Goal: Obtain resource: Download file/media

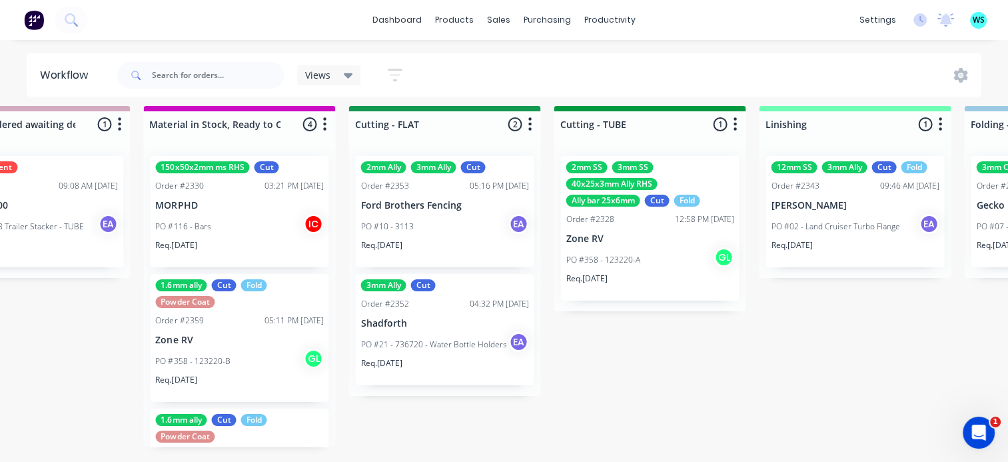
scroll to position [207, 0]
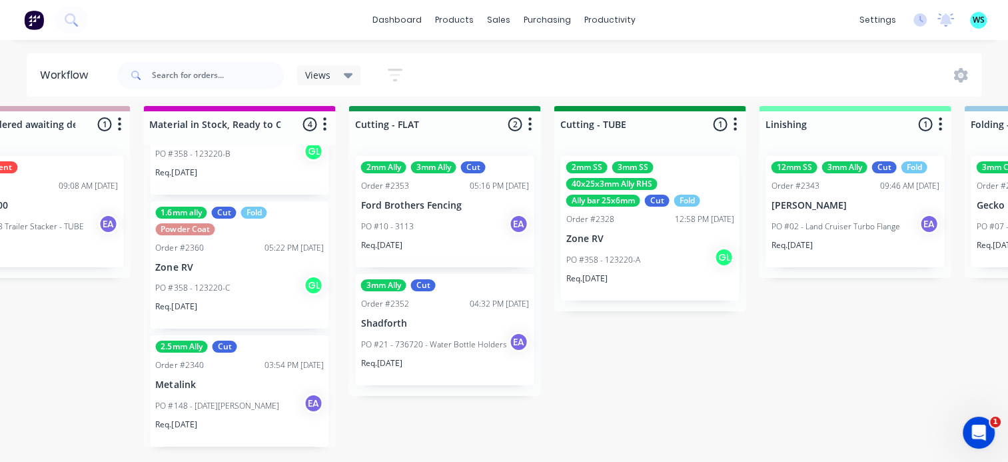
drag, startPoint x: 753, startPoint y: 344, endPoint x: 770, endPoint y: 343, distance: 16.7
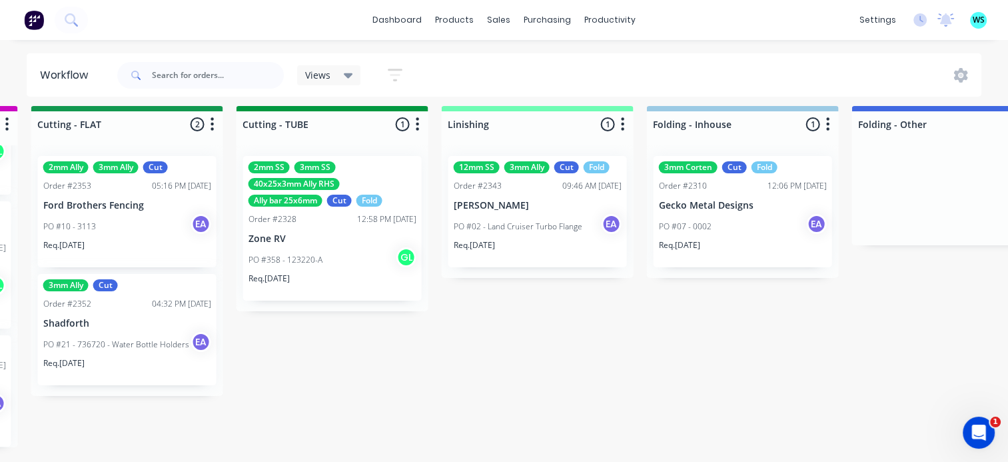
scroll to position [17, 2745]
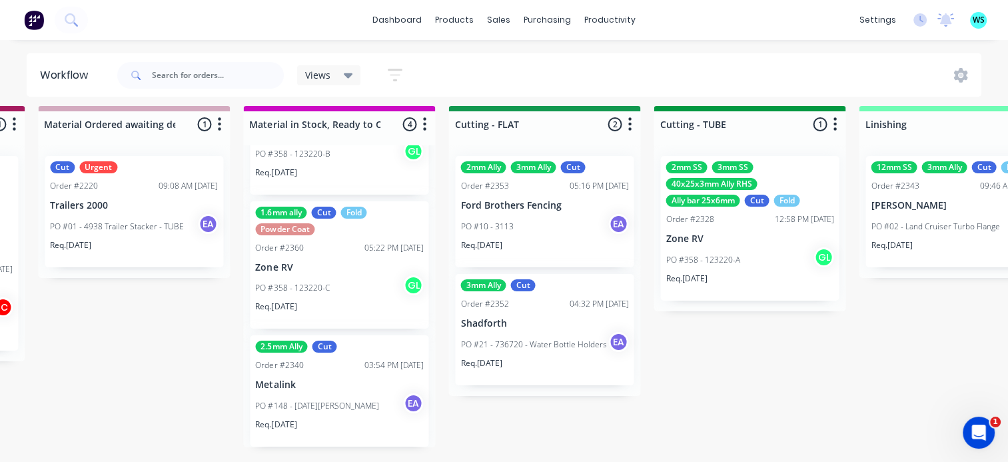
drag, startPoint x: 852, startPoint y: 341, endPoint x: 743, endPoint y: 350, distance: 109.0
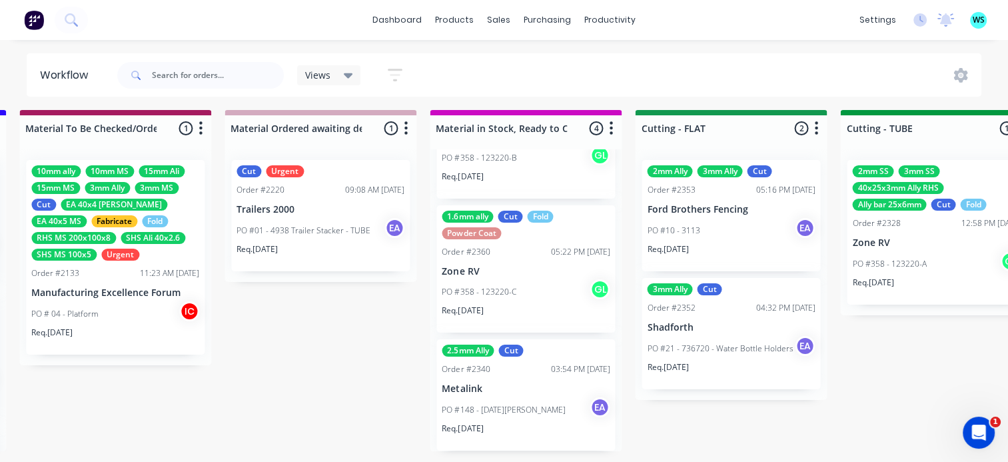
scroll to position [2, 2044]
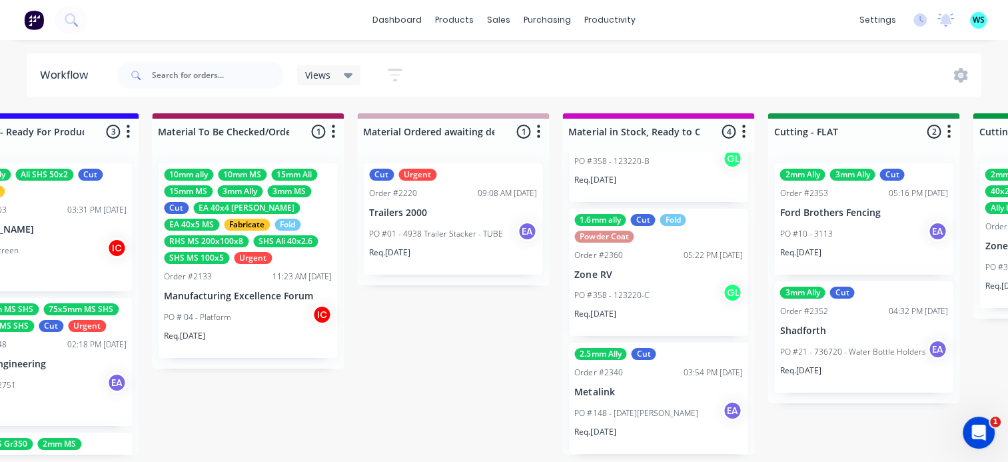
drag, startPoint x: 204, startPoint y: 376, endPoint x: 157, endPoint y: 360, distance: 49.9
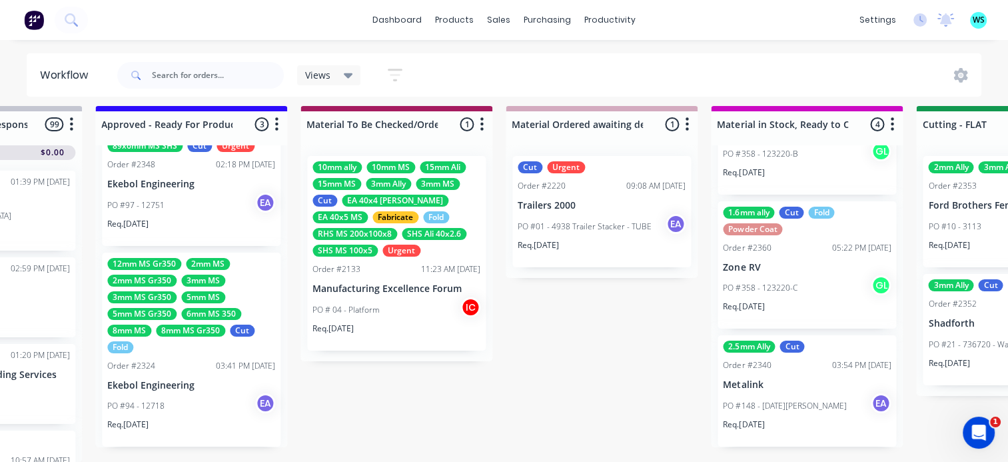
scroll to position [17, 1780]
click at [173, 380] on p "Ekebol Engineering" at bounding box center [191, 385] width 168 height 11
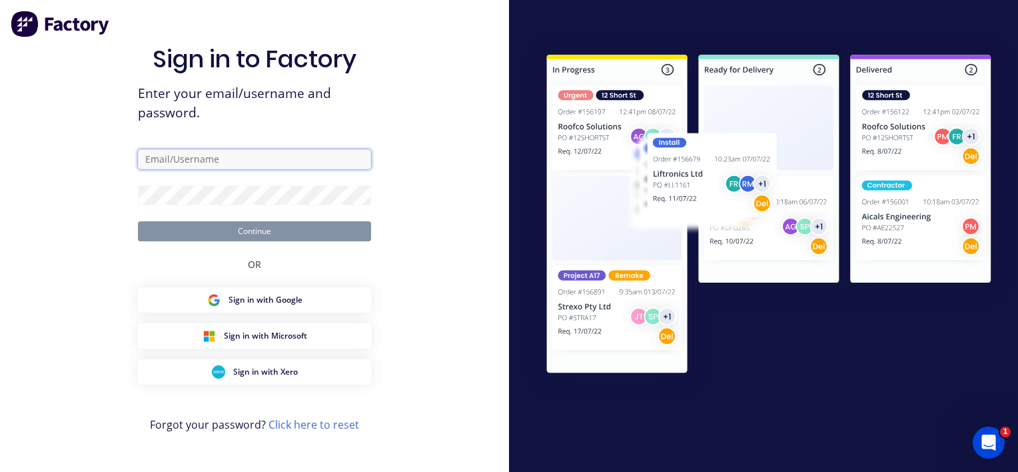
type input "[EMAIL_ADDRESS][DOMAIN_NAME]"
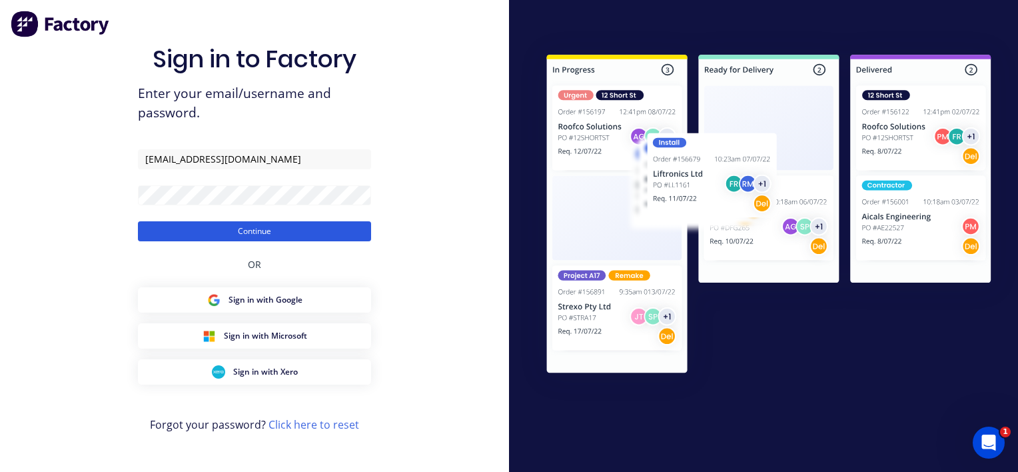
click at [232, 234] on button "Continue" at bounding box center [254, 231] width 233 height 20
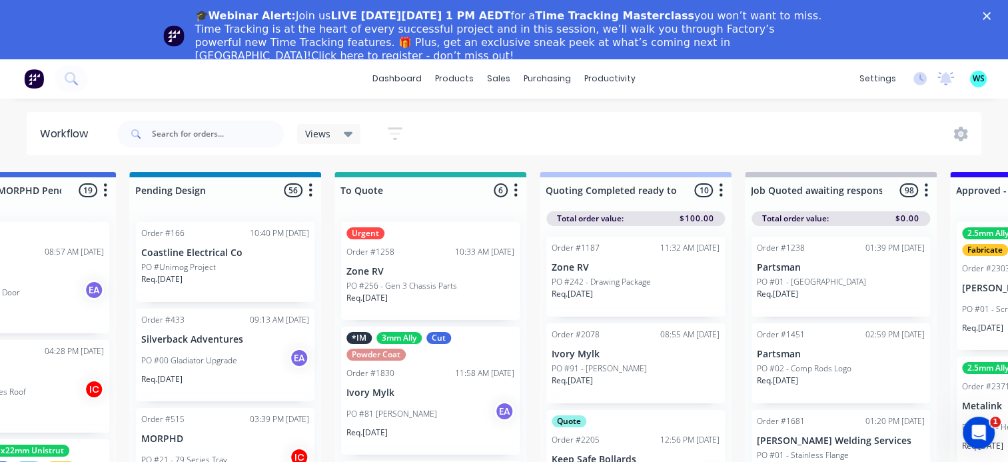
drag, startPoint x: 493, startPoint y: 314, endPoint x: 635, endPoint y: 325, distance: 142.3
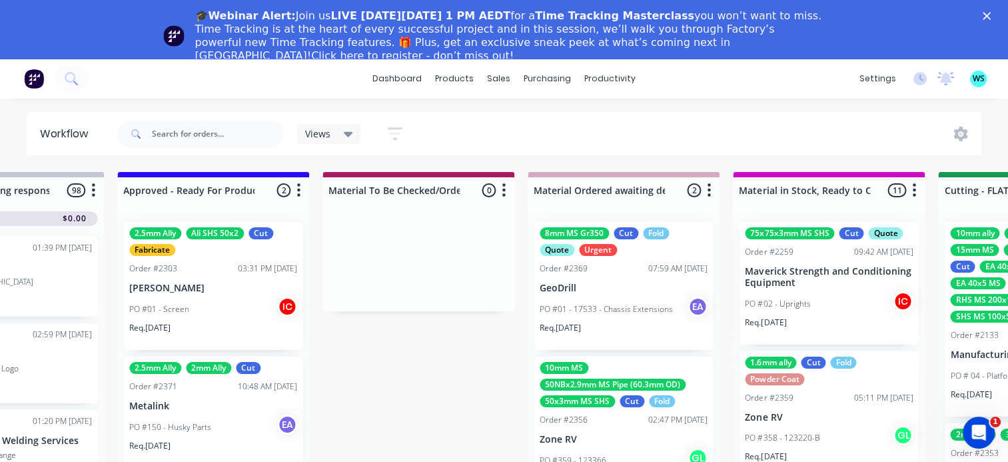
drag, startPoint x: 634, startPoint y: 324, endPoint x: 766, endPoint y: 319, distance: 132.0
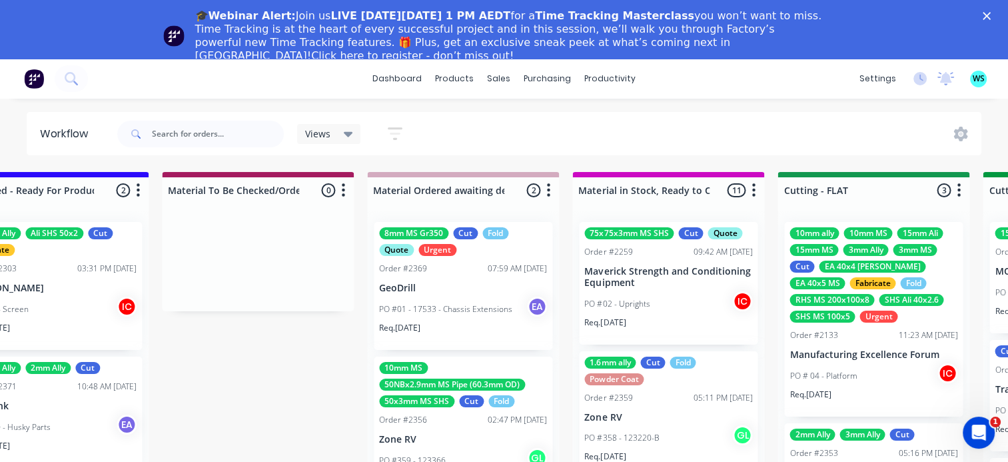
scroll to position [0, 2193]
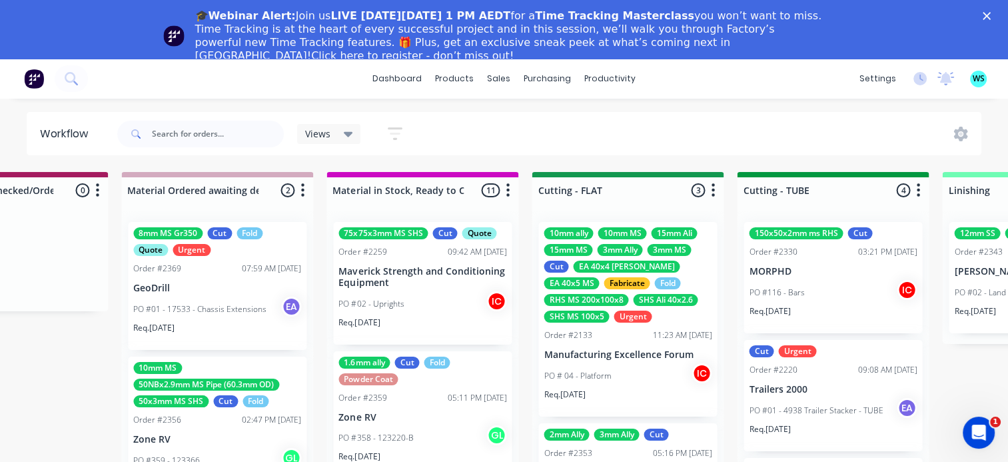
drag, startPoint x: 597, startPoint y: 354, endPoint x: 709, endPoint y: 353, distance: 111.9
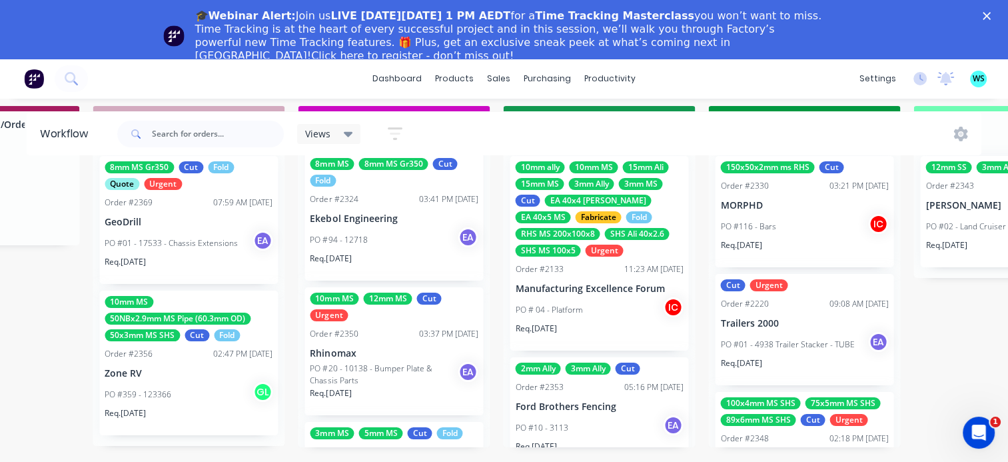
scroll to position [866, 0]
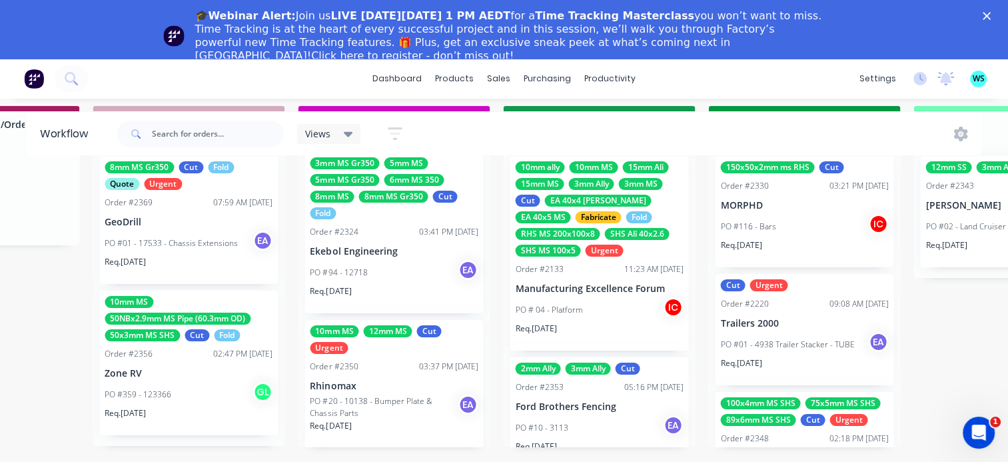
click at [370, 226] on div "Order #2324 03:41 PM [DATE]" at bounding box center [394, 232] width 168 height 12
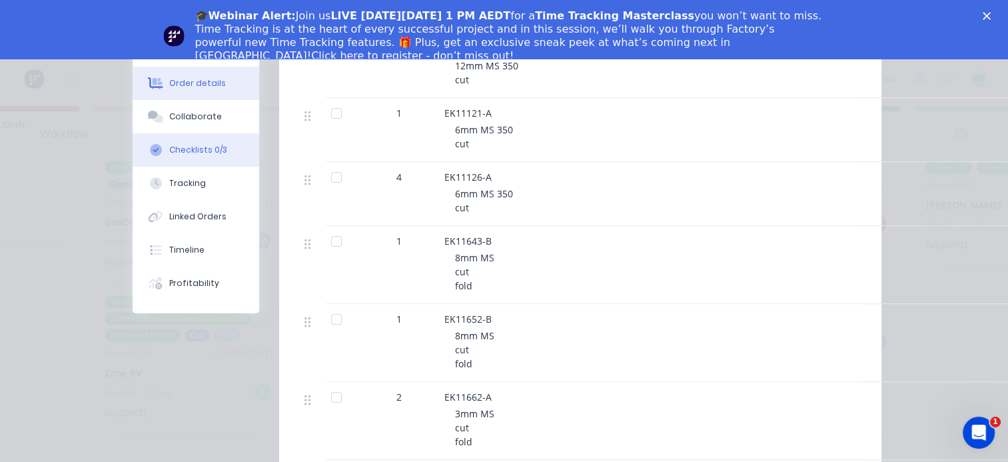
click at [210, 155] on div "Checklists 0/3" at bounding box center [198, 150] width 58 height 12
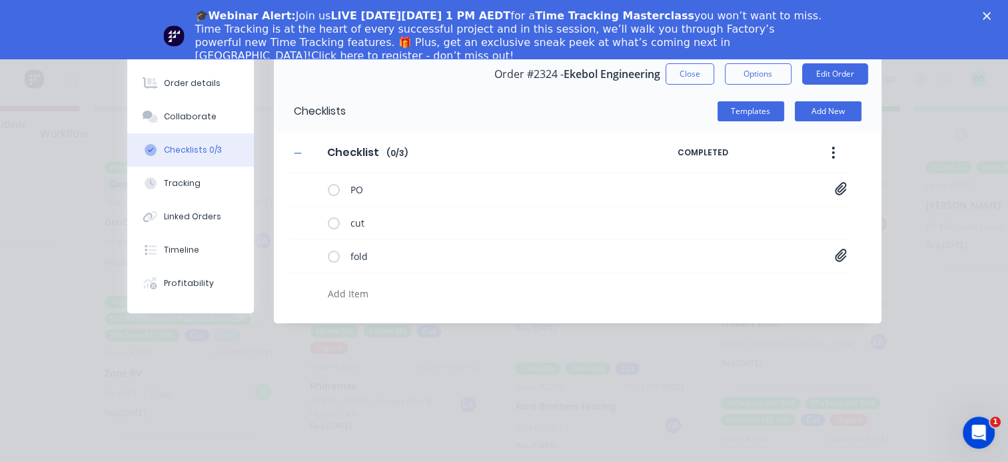
scroll to position [0, 0]
click at [841, 254] on icon at bounding box center [841, 254] width 12 height 13
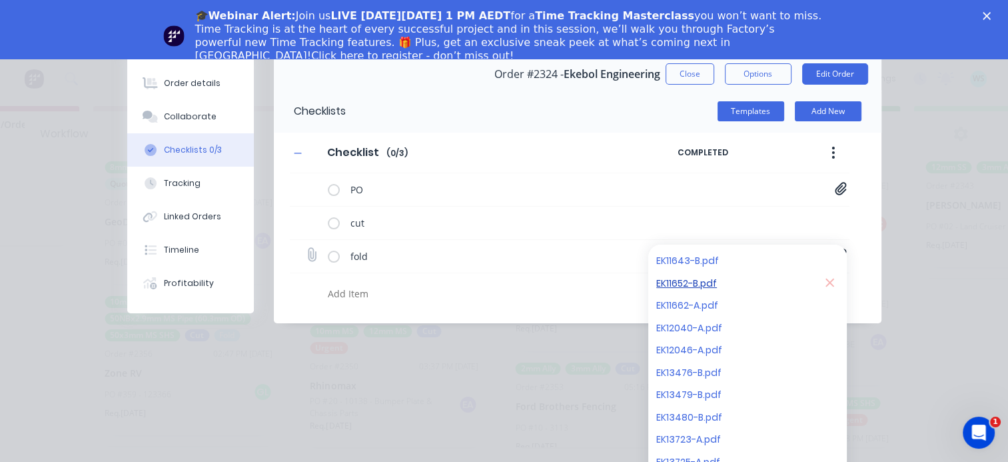
scroll to position [16, 0]
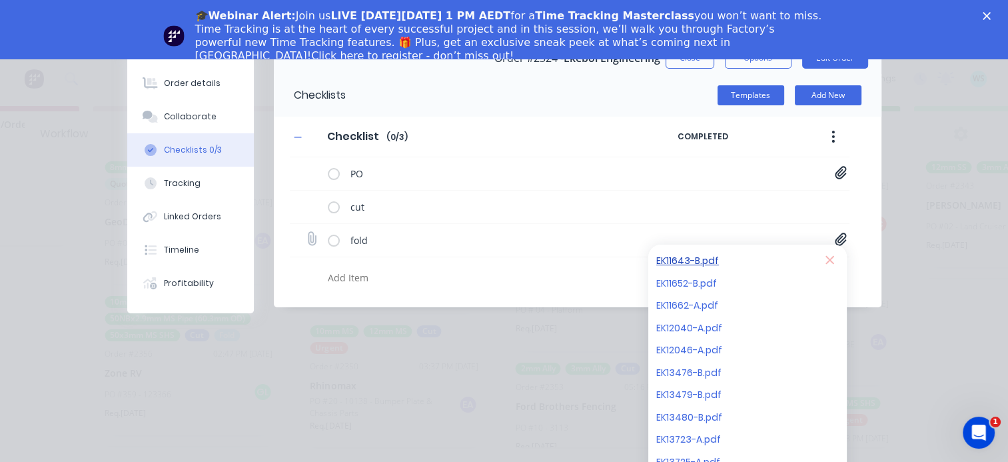
click at [698, 261] on link "EK11643-B.pdf" at bounding box center [733, 261] width 155 height 14
click at [692, 285] on link "EK11652-B.pdf" at bounding box center [733, 283] width 155 height 14
click at [693, 301] on link "EK11662-A.pdf" at bounding box center [733, 305] width 155 height 14
click at [691, 332] on link "EK12040-A.pdf" at bounding box center [733, 327] width 155 height 14
click at [693, 346] on link "EK12046-A.pdf" at bounding box center [733, 350] width 155 height 14
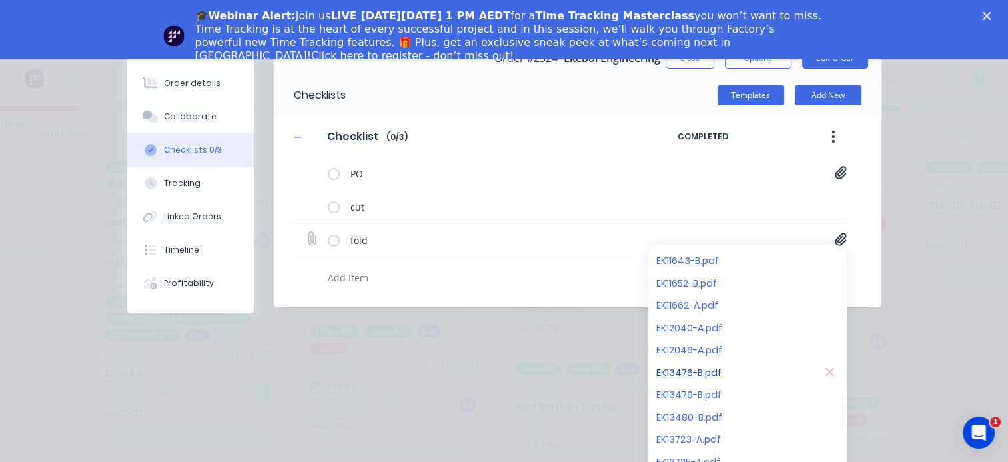
click at [690, 368] on link "EK13476-B.pdf" at bounding box center [733, 372] width 155 height 14
click at [689, 388] on link "EK13479-B.pdf" at bounding box center [733, 395] width 155 height 14
click at [696, 416] on link "EK13480-B.pdf" at bounding box center [733, 417] width 155 height 14
click at [697, 440] on link "EK13723-A.pdf" at bounding box center [733, 439] width 155 height 14
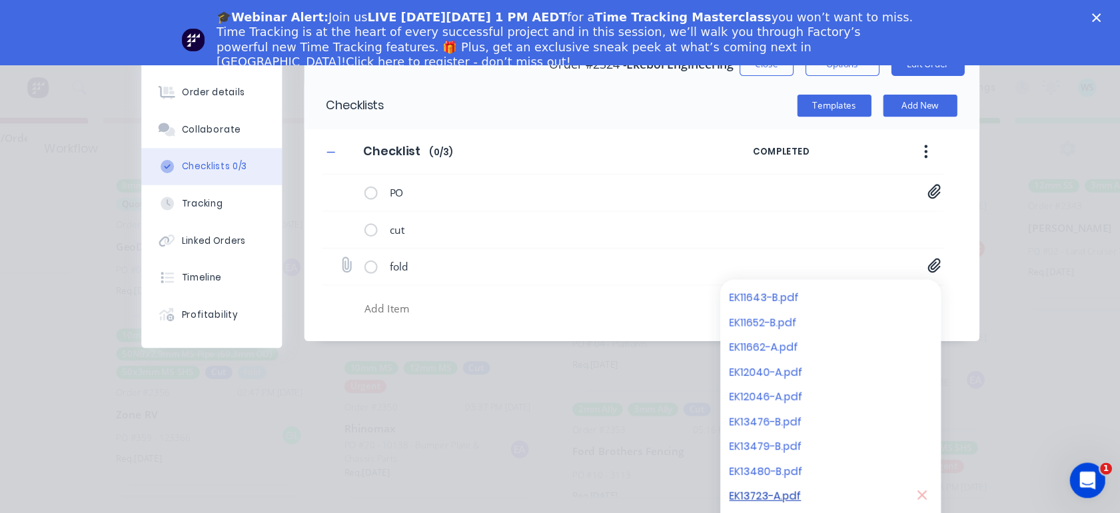
scroll to position [0, 0]
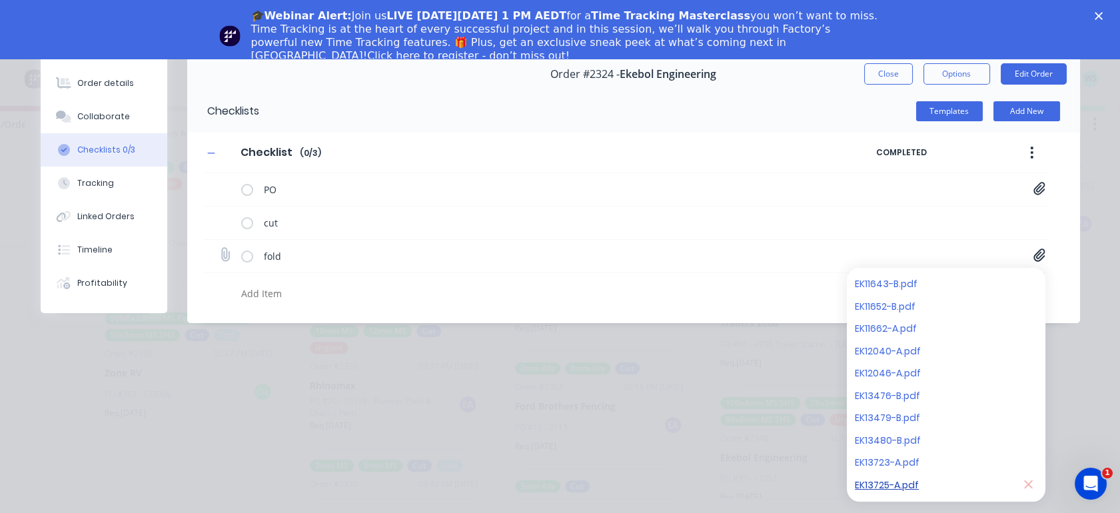
click at [882, 461] on link "EK13725-A.pdf" at bounding box center [932, 485] width 155 height 14
click at [884, 458] on link "EK13723-A.pdf" at bounding box center [932, 463] width 155 height 14
click at [114, 91] on button "Order details" at bounding box center [104, 83] width 127 height 33
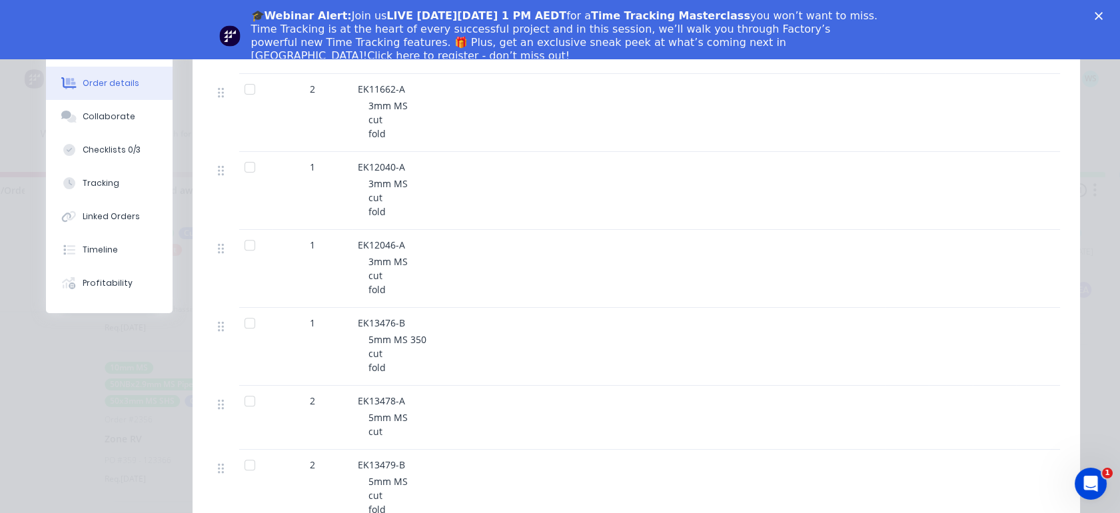
scroll to position [962, 0]
click at [96, 135] on button "Checklists 0/3" at bounding box center [109, 149] width 127 height 33
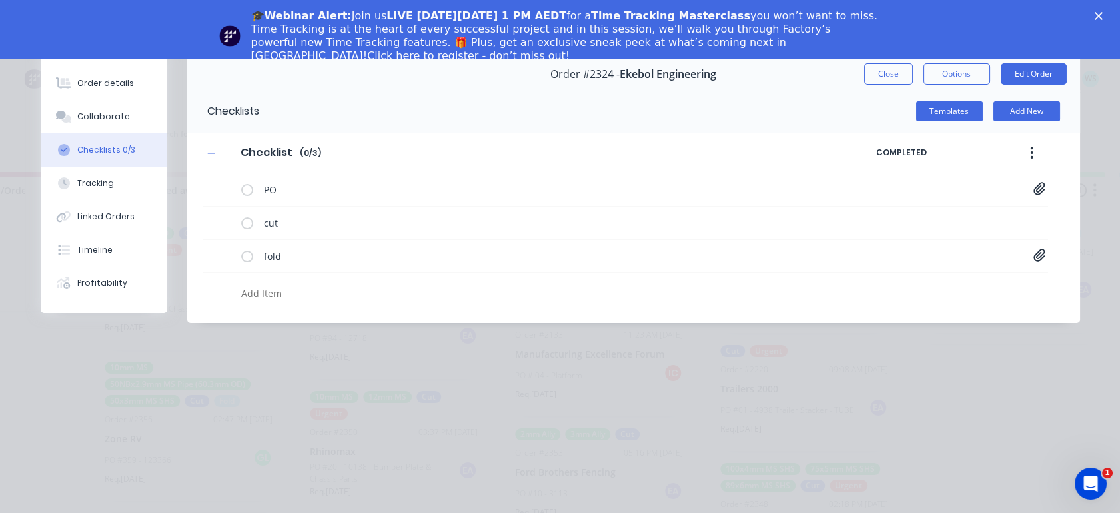
scroll to position [0, 0]
click at [1007, 256] on icon at bounding box center [1039, 254] width 12 height 13
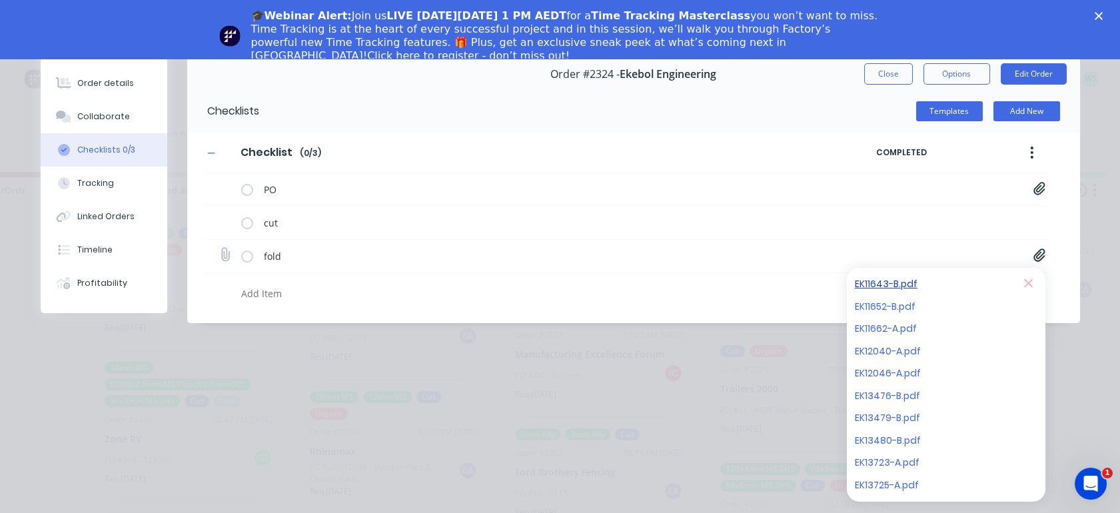
click at [905, 286] on link "EK11643-B.pdf" at bounding box center [932, 284] width 155 height 14
click at [905, 299] on link "EK11652-B.pdf" at bounding box center [932, 306] width 155 height 14
click at [909, 322] on link "EK11662-A.pdf" at bounding box center [932, 329] width 155 height 14
click at [909, 346] on link "EK12040-A.pdf" at bounding box center [932, 351] width 155 height 14
click at [906, 372] on link "EK12046-A.pdf" at bounding box center [932, 373] width 155 height 14
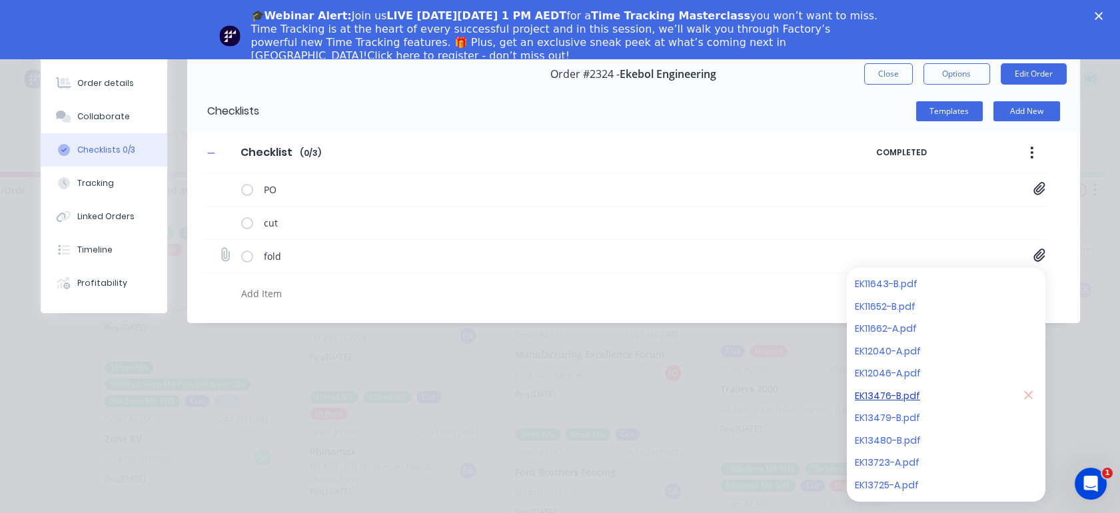
click at [905, 394] on link "EK13476-B.pdf" at bounding box center [932, 395] width 155 height 14
click at [912, 419] on link "EK13479-B.pdf" at bounding box center [932, 418] width 155 height 14
click at [909, 444] on link "EK13480-B.pdf" at bounding box center [932, 440] width 155 height 14
click at [909, 461] on link "EK13723-A.pdf" at bounding box center [932, 463] width 155 height 14
click at [912, 461] on link "EK13725-A.pdf" at bounding box center [932, 485] width 155 height 14
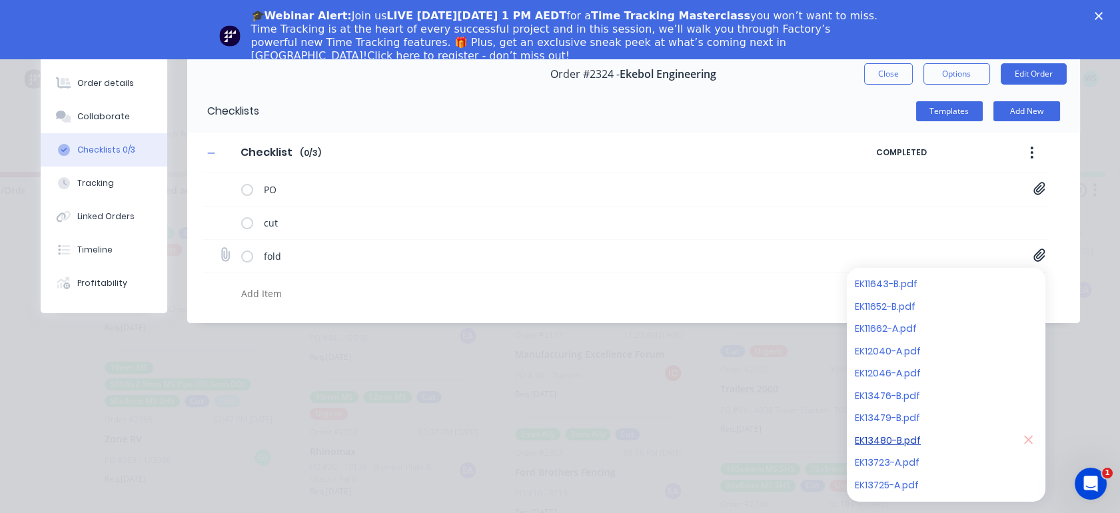
click at [899, 442] on link "EK13480-B.pdf" at bounding box center [932, 440] width 155 height 14
click at [926, 372] on link "EK12046-A.pdf" at bounding box center [932, 373] width 155 height 14
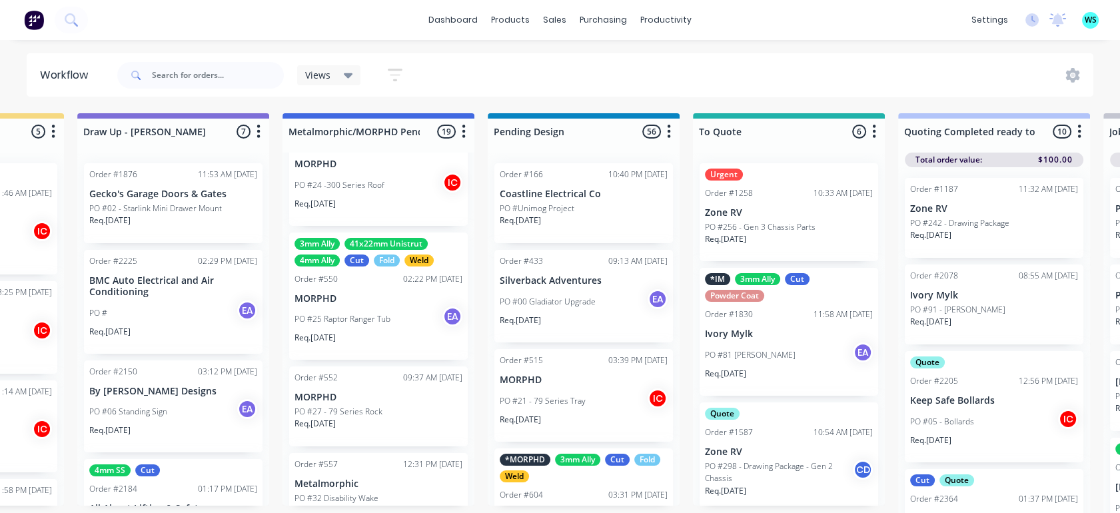
drag, startPoint x: 922, startPoint y: 352, endPoint x: 988, endPoint y: 348, distance: 66.1
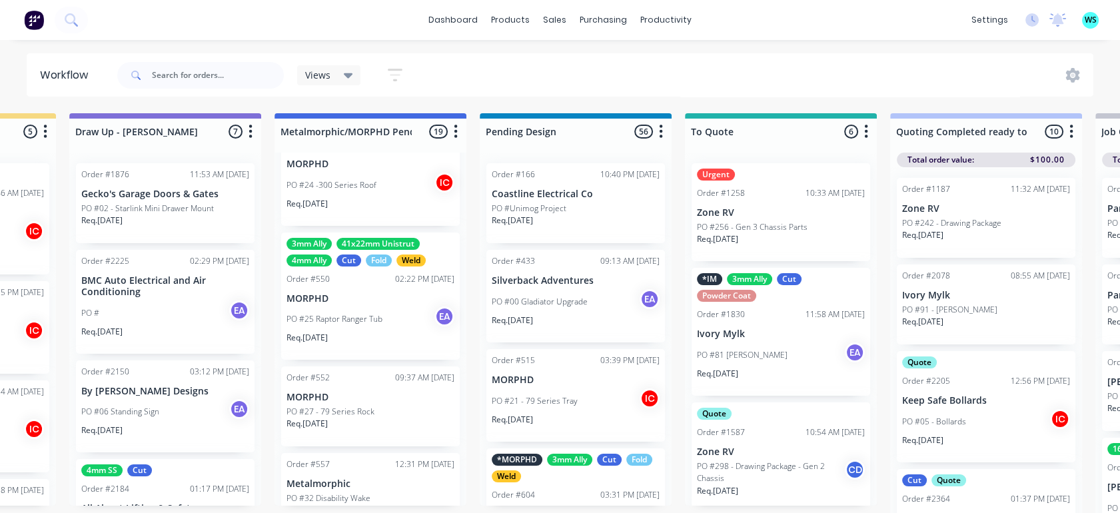
drag, startPoint x: 989, startPoint y: 346, endPoint x: 1044, endPoint y: 349, distance: 54.7
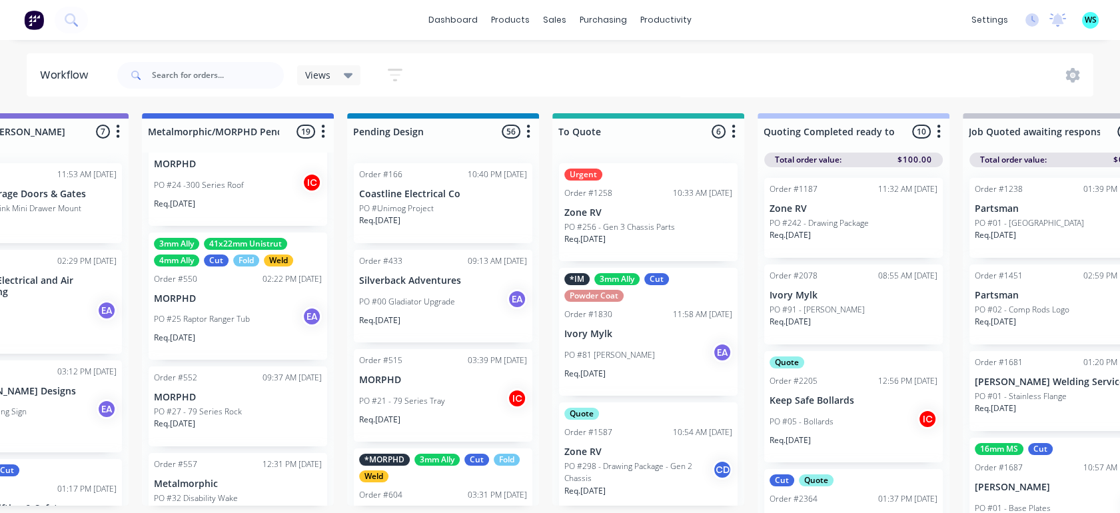
drag, startPoint x: 885, startPoint y: 320, endPoint x: 973, endPoint y: 320, distance: 88.6
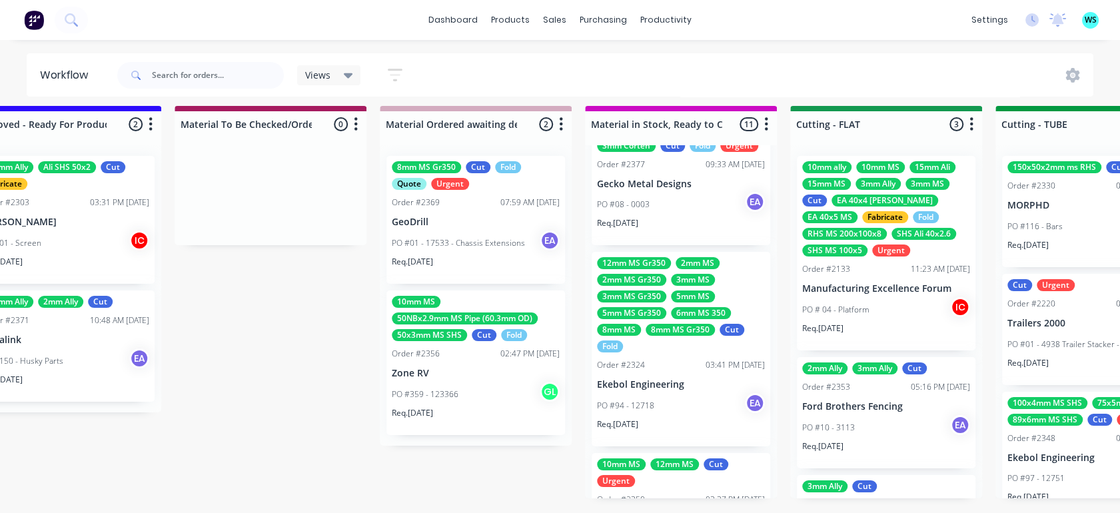
scroll to position [724, 0]
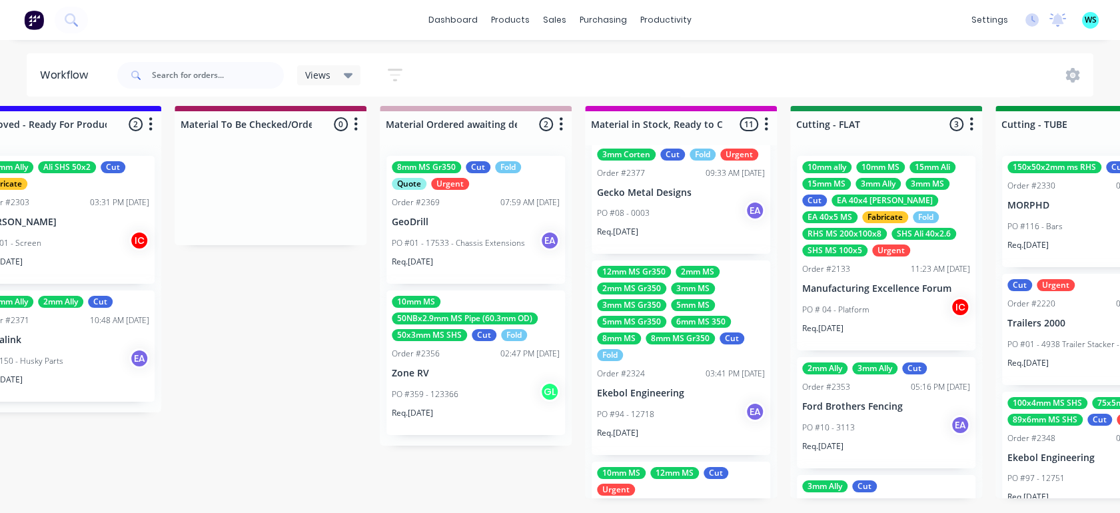
click at [691, 410] on div "PO #94 - 12718 EA" at bounding box center [681, 414] width 168 height 25
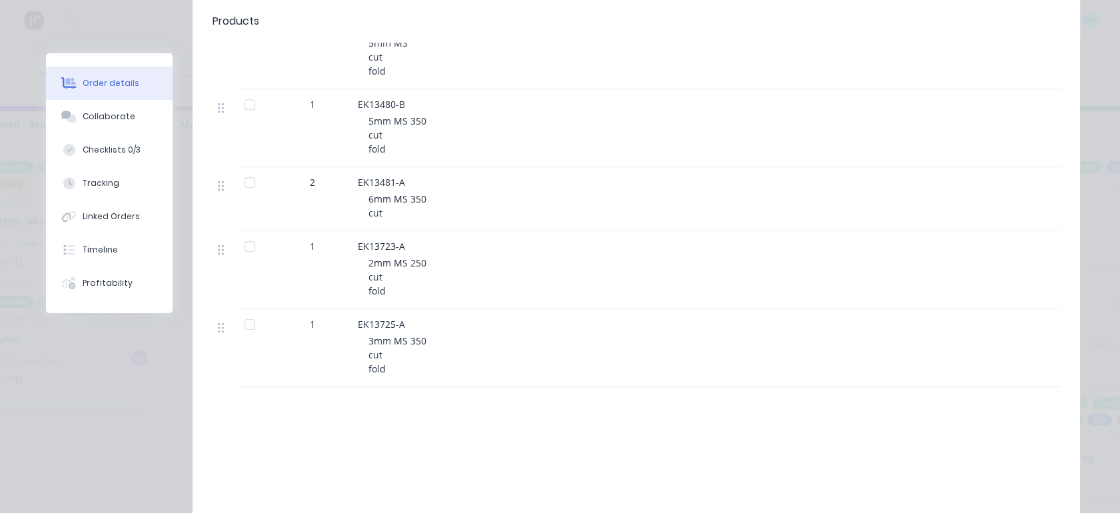
scroll to position [1480, 0]
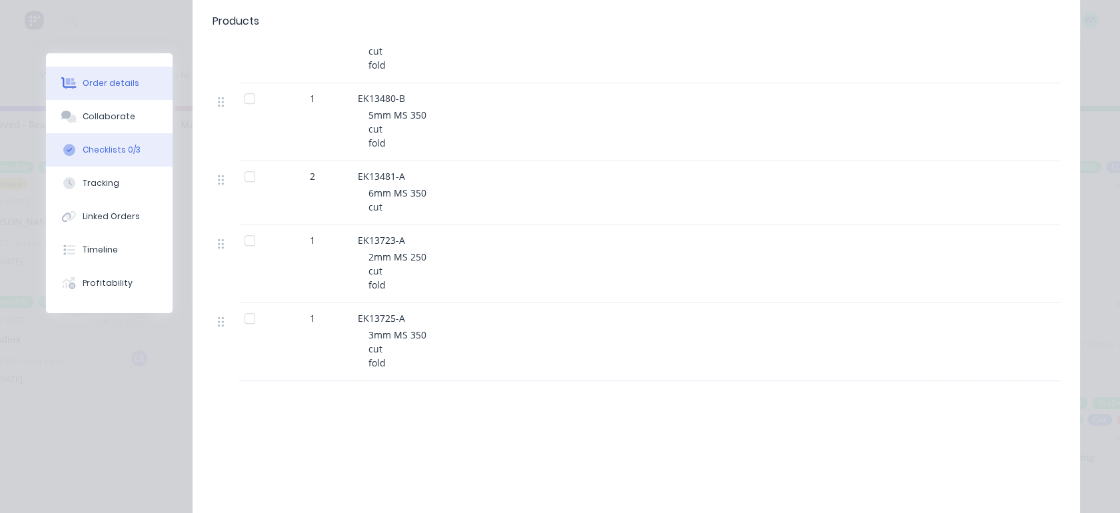
click at [105, 158] on button "Checklists 0/3" at bounding box center [109, 149] width 127 height 33
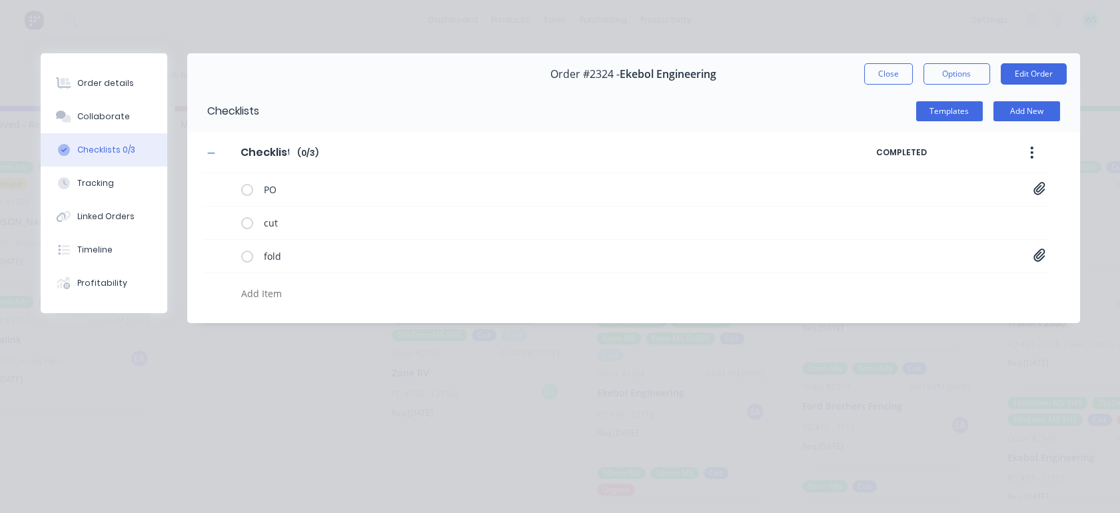
scroll to position [0, 0]
click at [1036, 190] on icon at bounding box center [1038, 188] width 11 height 13
click at [979, 211] on link "PO Print_EKEBOL - 12718.pdf" at bounding box center [932, 217] width 155 height 14
click at [1033, 256] on icon at bounding box center [1039, 254] width 12 height 13
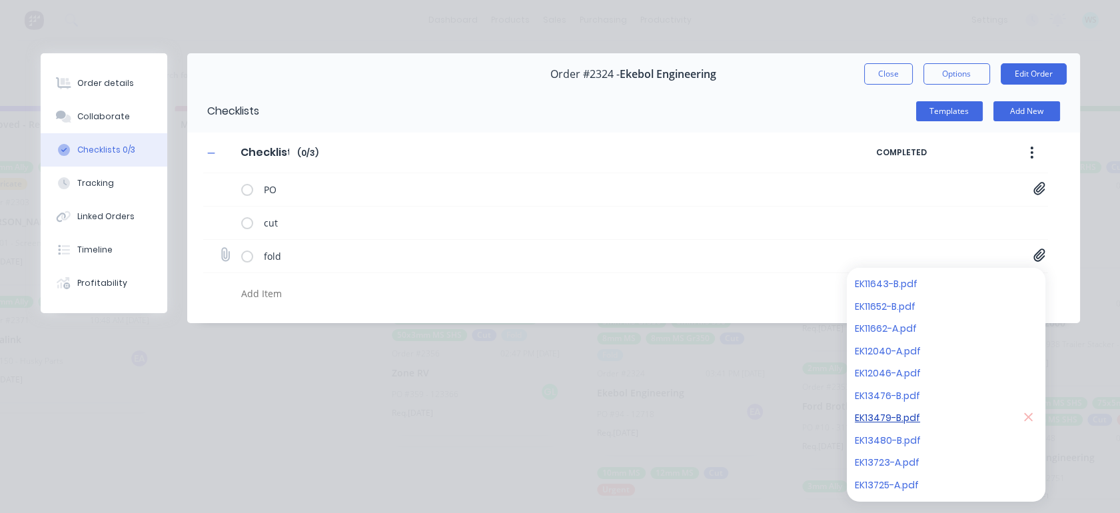
click at [892, 416] on link "EK13479-B.pdf" at bounding box center [932, 418] width 155 height 14
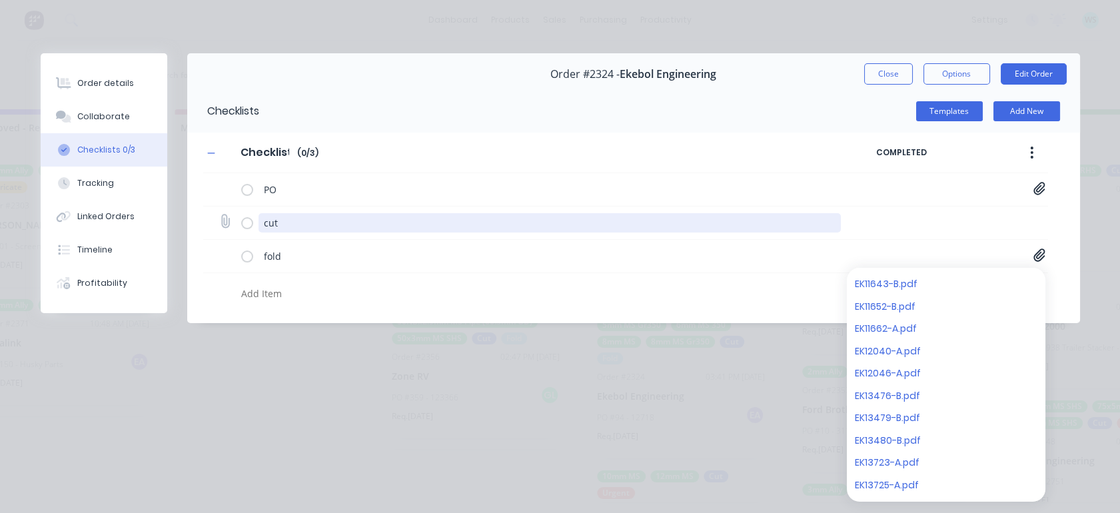
scroll to position [0, 1906]
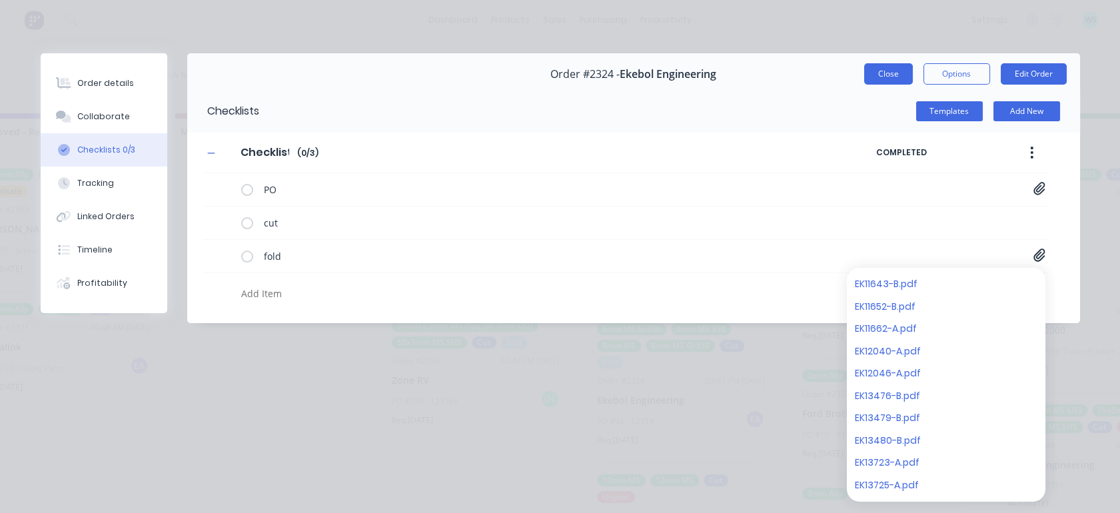
click at [894, 69] on button "Close" at bounding box center [888, 73] width 49 height 21
type textarea "x"
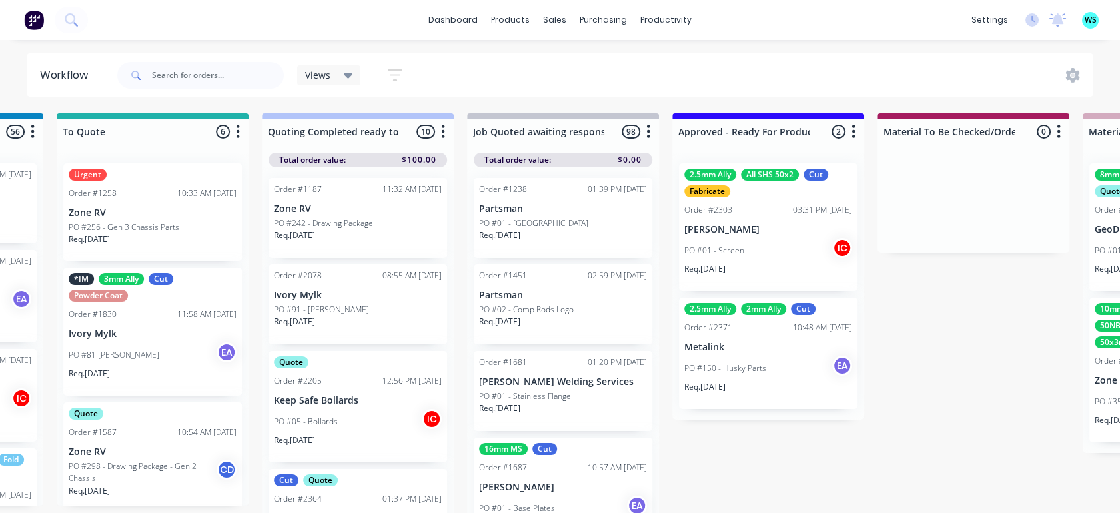
scroll to position [0, 1381]
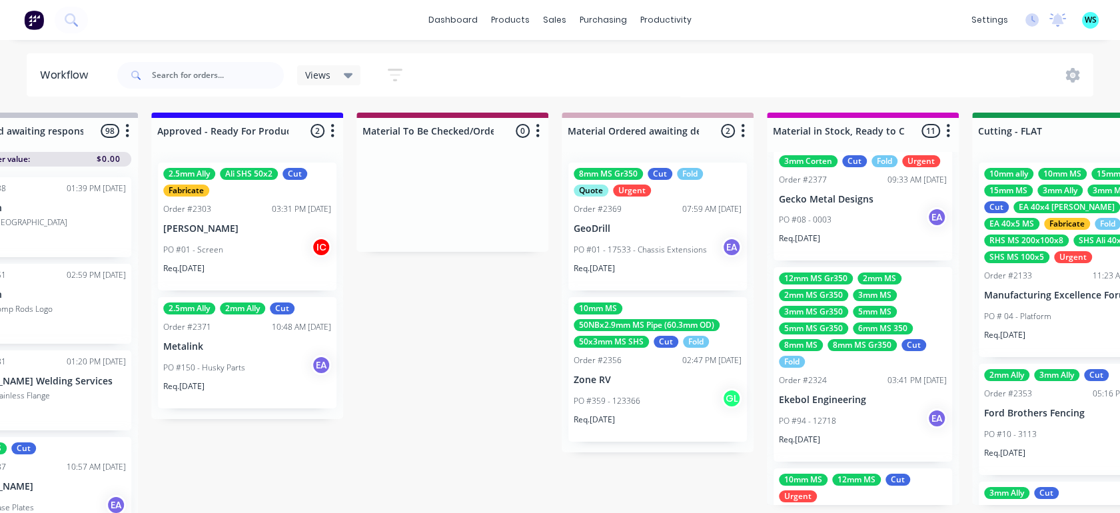
drag, startPoint x: 739, startPoint y: 318, endPoint x: 934, endPoint y: 332, distance: 195.6
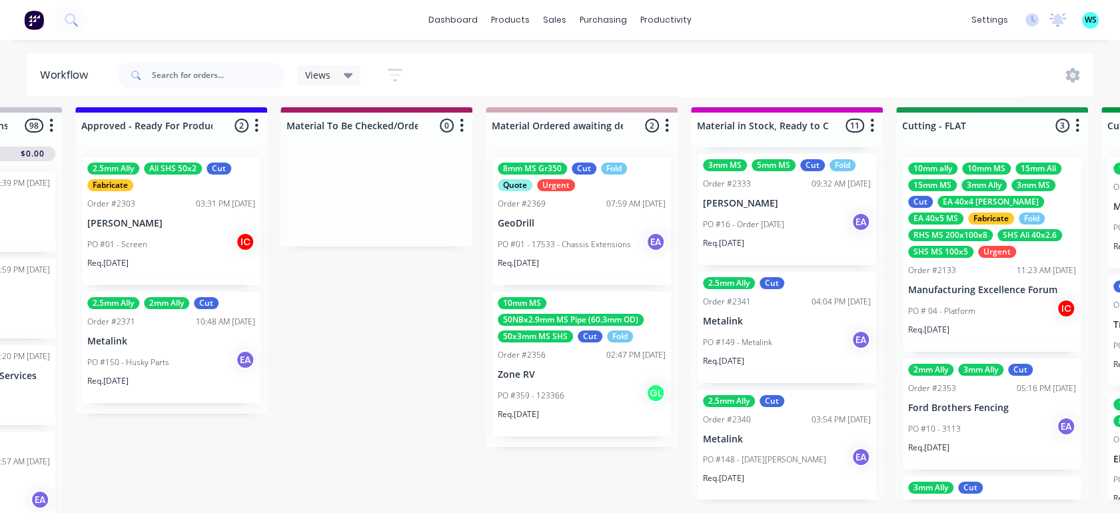
scroll to position [0, 1800]
